Goal: Information Seeking & Learning: Learn about a topic

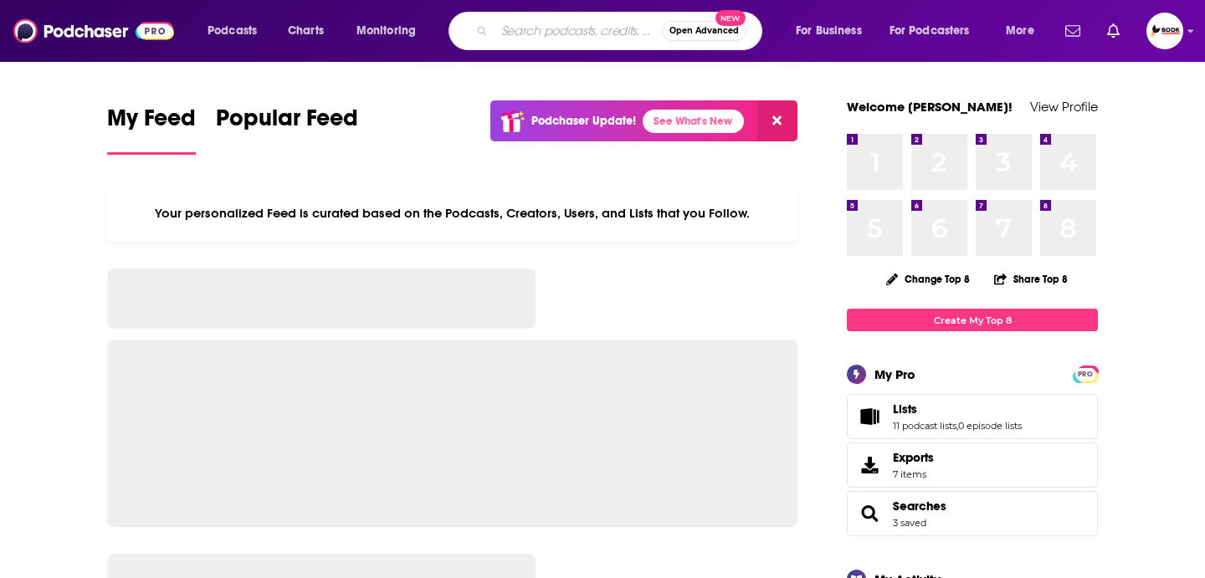
click at [559, 26] on input "Search podcasts, credits, & more..." at bounding box center [578, 31] width 167 height 27
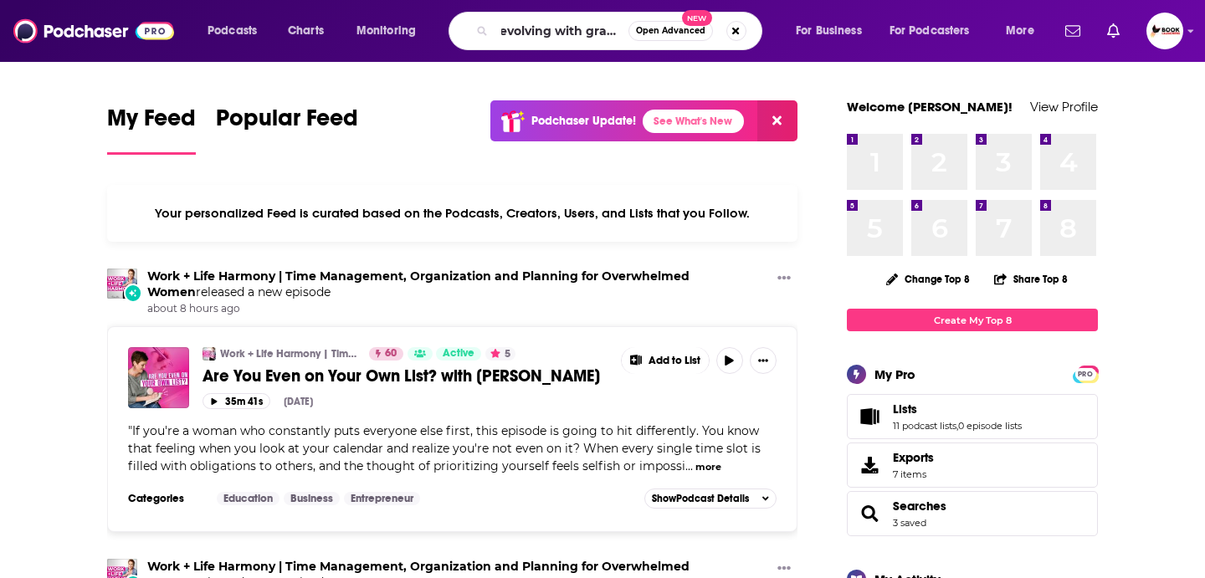
scroll to position [0, 18]
type input "evolving with gratitude"
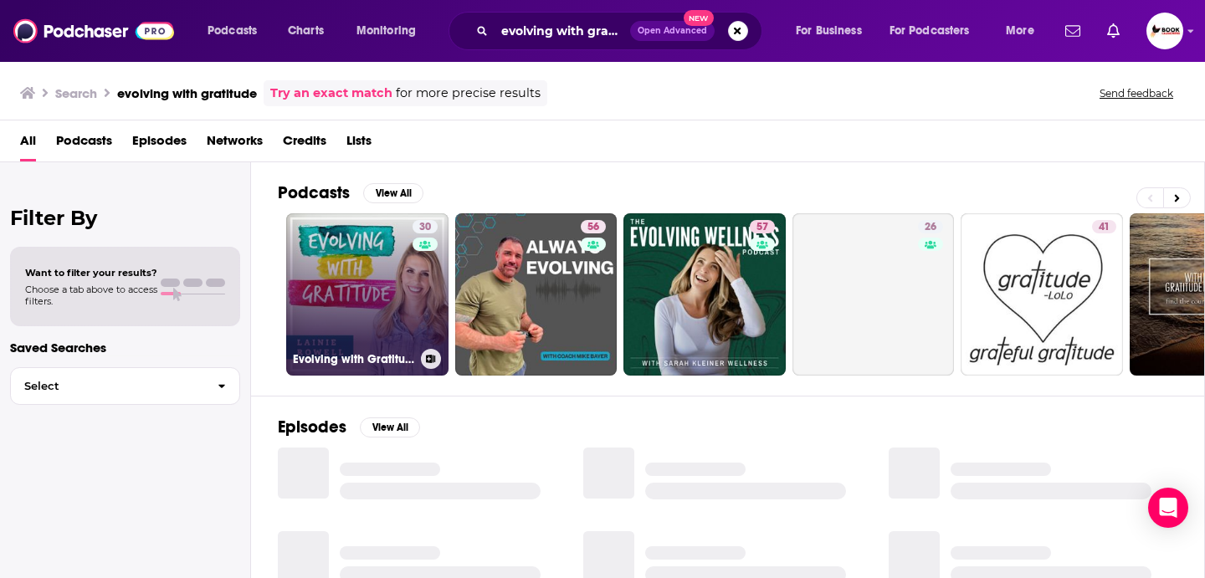
click at [410, 275] on link "30 Evolving with Gratitude" at bounding box center [367, 294] width 162 height 162
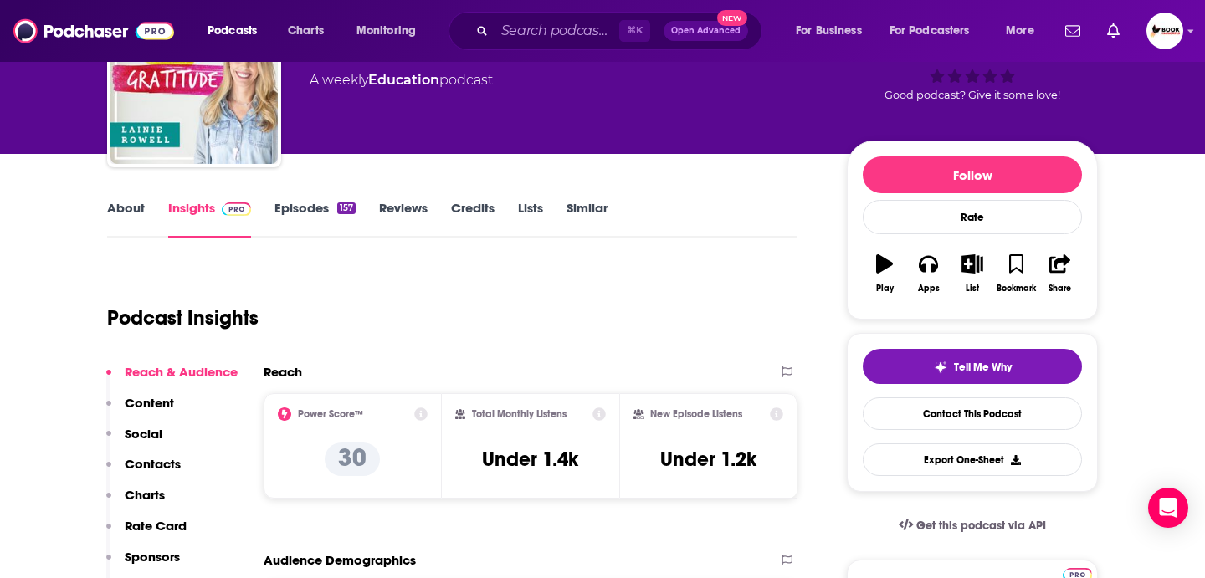
scroll to position [106, 0]
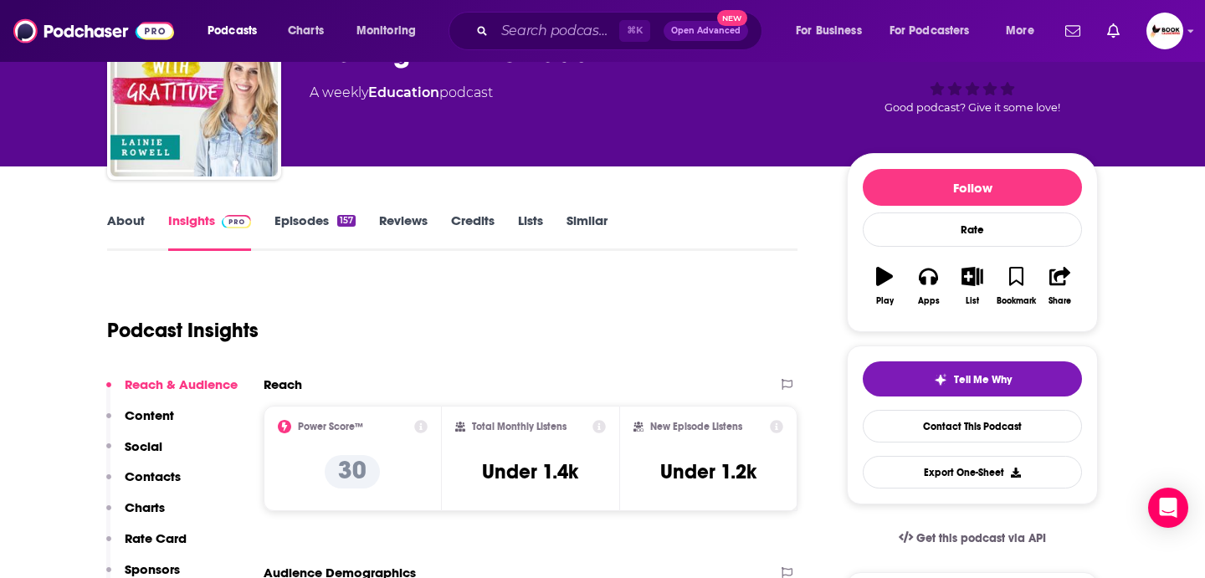
click at [126, 238] on link "About" at bounding box center [126, 232] width 38 height 39
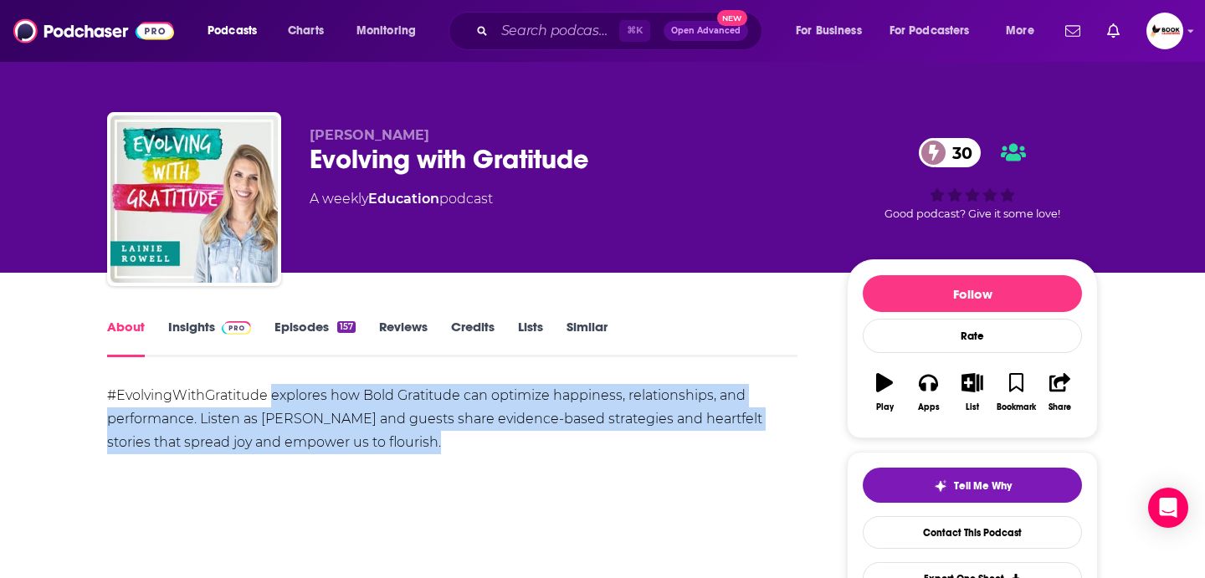
drag, startPoint x: 429, startPoint y: 441, endPoint x: 275, endPoint y: 399, distance: 160.4
click at [275, 399] on div "#EvolvingWithGratitude explores how Bold Gratitude can optimize happiness, rela…" at bounding box center [452, 419] width 691 height 70
copy div "explores how Bold Gratitude can optimize happiness, relationships, and performa…"
